Goal: Task Accomplishment & Management: Complete application form

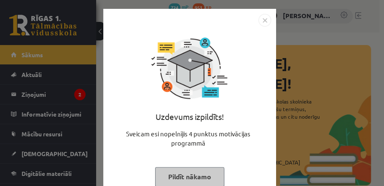
click at [177, 172] on button "Pildīt nākamo" at bounding box center [189, 176] width 69 height 19
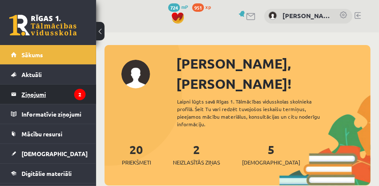
click at [54, 94] on legend "Ziņojumi 2" at bounding box center [53, 94] width 64 height 19
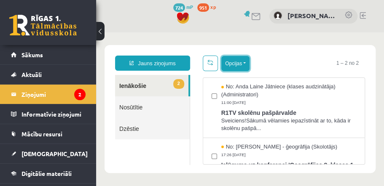
click at [237, 67] on button "Opcijas" at bounding box center [235, 63] width 28 height 15
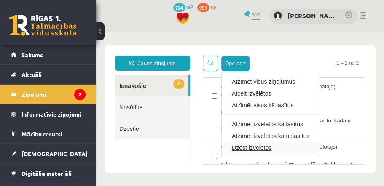
click at [250, 146] on link "Dzēst izvēlētos" at bounding box center [271, 148] width 78 height 8
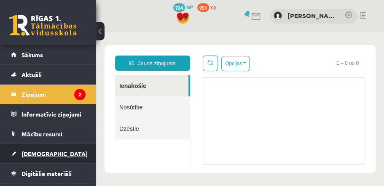
click at [49, 148] on link "[DEMOGRAPHIC_DATA]" at bounding box center [48, 153] width 75 height 19
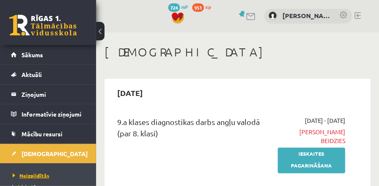
click at [41, 174] on span "Neizpildītās" at bounding box center [31, 175] width 37 height 7
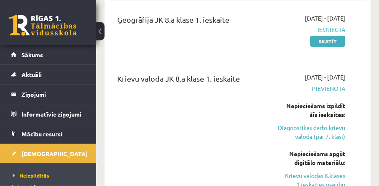
scroll to position [1217, 0]
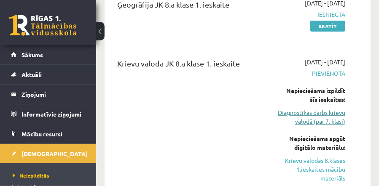
click at [320, 108] on link "Diagnostikas darbs krievu valodā (par 7. klasi)" at bounding box center [311, 117] width 67 height 18
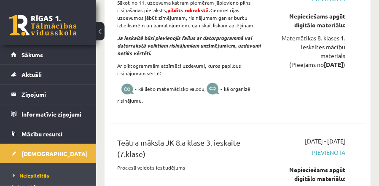
scroll to position [2021, 0]
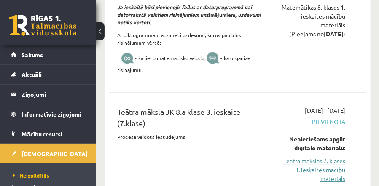
click at [316, 157] on link "Teātra mākslas 7. klases 3. ieskaites mācību materiāls" at bounding box center [311, 170] width 67 height 27
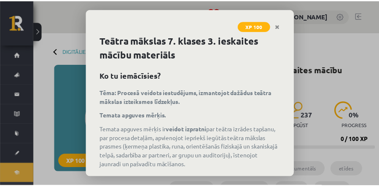
scroll to position [164, 0]
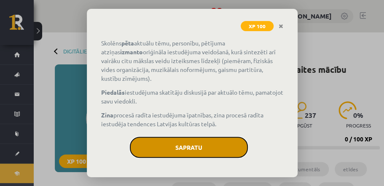
click at [195, 144] on button "Sapratu" at bounding box center [189, 147] width 118 height 21
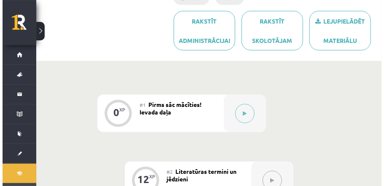
scroll to position [253, 0]
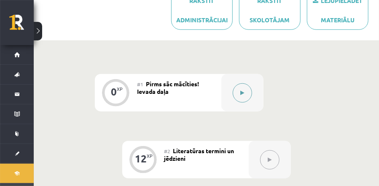
click at [242, 89] on button at bounding box center [242, 92] width 19 height 19
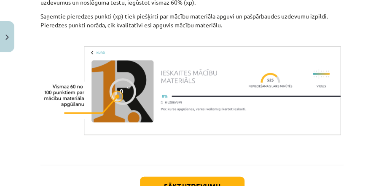
scroll to position [634, 0]
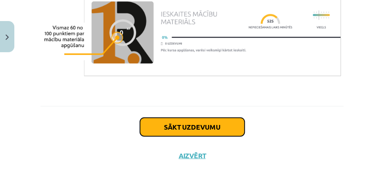
click at [220, 121] on button "Sākt uzdevumu" at bounding box center [192, 127] width 105 height 19
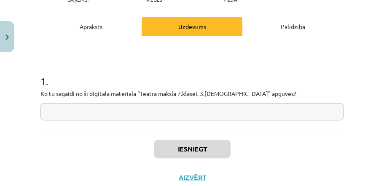
scroll to position [117, 0]
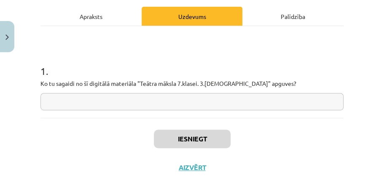
click at [250, 106] on input "text" at bounding box center [191, 101] width 303 height 17
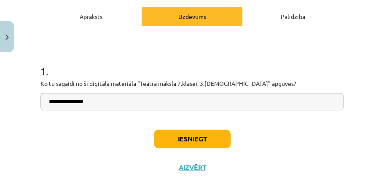
type input "**********"
click at [191, 142] on button "Iesniegt" at bounding box center [192, 139] width 77 height 19
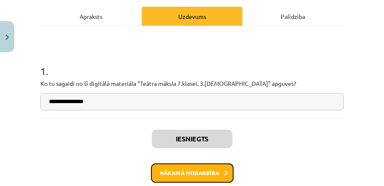
click at [207, 173] on button "Nākamā nodarbība" at bounding box center [192, 173] width 83 height 19
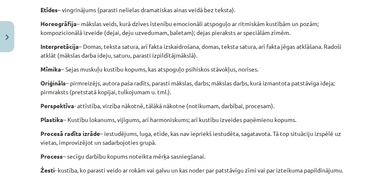
scroll to position [363, 0]
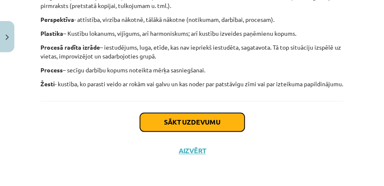
click at [226, 125] on button "Sākt uzdevumu" at bounding box center [192, 122] width 105 height 19
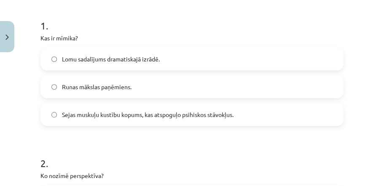
scroll to position [166, 0]
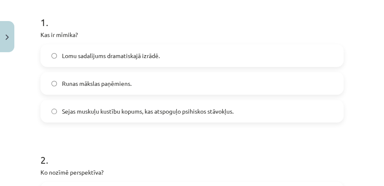
click at [59, 110] on label "Sejas muskuļu kustību kopums, kas atspoguļo psihiskos stāvokļus." at bounding box center [191, 111] width 301 height 21
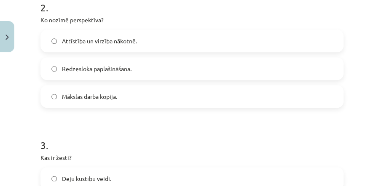
scroll to position [320, 0]
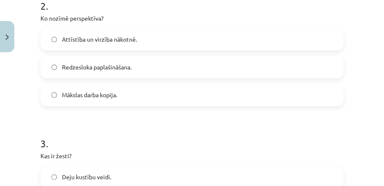
click at [71, 38] on span "Attīstība un virzība nākotnē." at bounding box center [99, 39] width 75 height 9
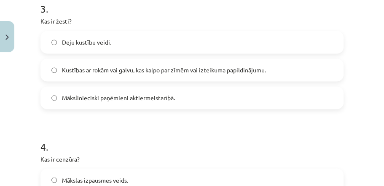
scroll to position [465, 0]
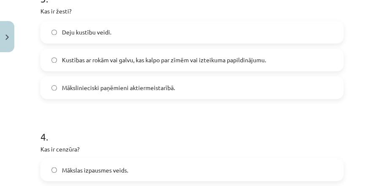
click at [153, 62] on span "Kustības ar rokām vai galvu, kas kalpo par zīmēm vai izteikuma papildinājumu." at bounding box center [164, 60] width 204 height 9
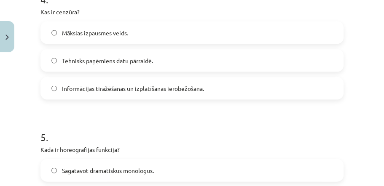
scroll to position [604, 0]
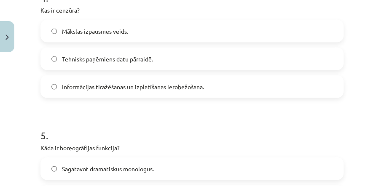
click at [151, 86] on span "Informācijas tiražēšanas un izplatīšanas ierobežošana." at bounding box center [133, 87] width 142 height 9
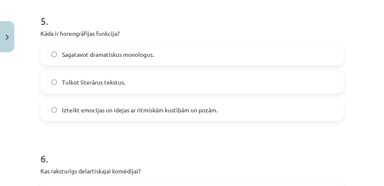
scroll to position [724, 0]
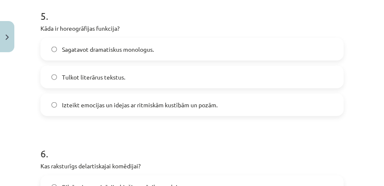
click at [176, 111] on label "Izteikt emocijas un idejas ar ritmiskām kustībām un pozām." at bounding box center [191, 104] width 301 height 21
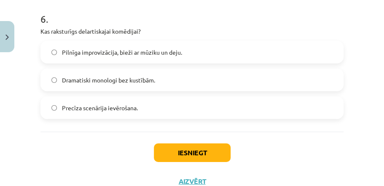
scroll to position [861, 0]
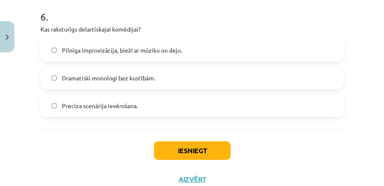
click at [125, 49] on span "Pilnīga improvizācija, bieži ar mūziku un deju." at bounding box center [122, 50] width 120 height 9
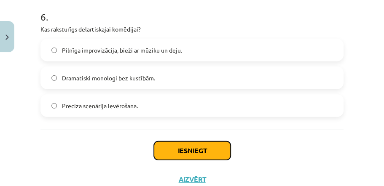
click at [209, 143] on button "Iesniegt" at bounding box center [192, 151] width 77 height 19
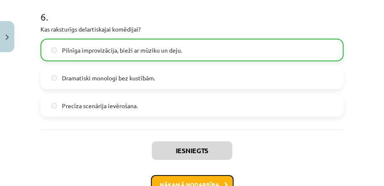
click at [203, 176] on button "Nākamā nodarbība" at bounding box center [192, 184] width 83 height 19
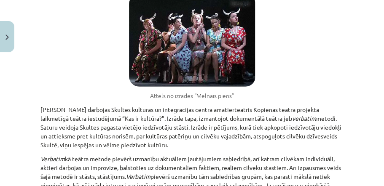
scroll to position [2238, 0]
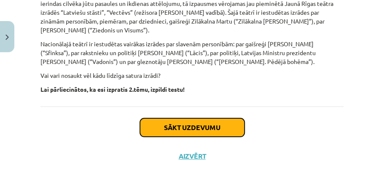
click at [198, 126] on button "Sākt uzdevumu" at bounding box center [192, 127] width 105 height 19
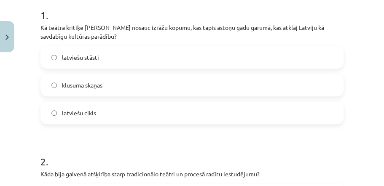
scroll to position [178, 0]
